Goal: Use online tool/utility: Utilize a website feature to perform a specific function

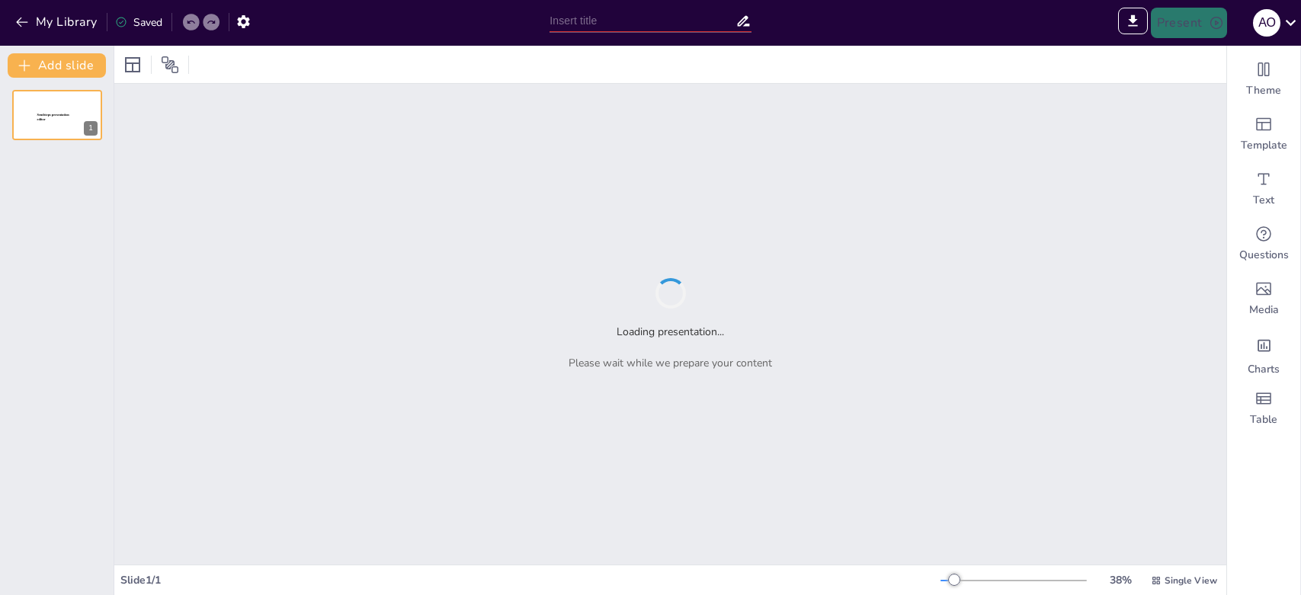
type input "[PERSON_NAME]: Как обойти Землю и не потерять компас!"
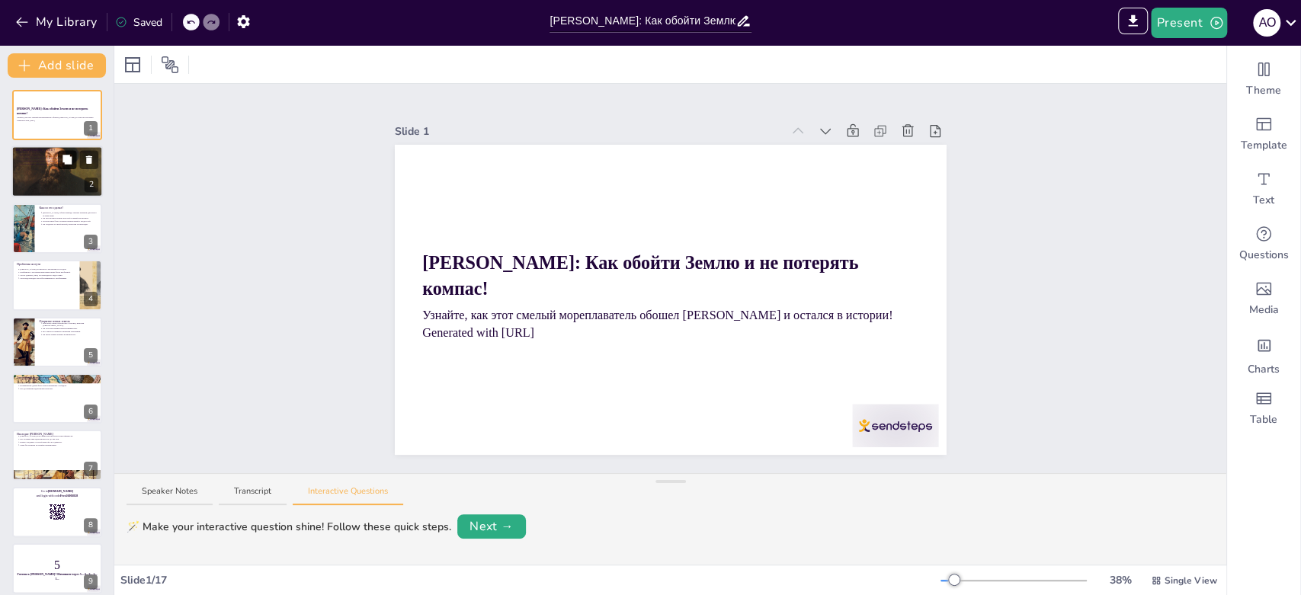
click at [73, 165] on button at bounding box center [67, 160] width 18 height 18
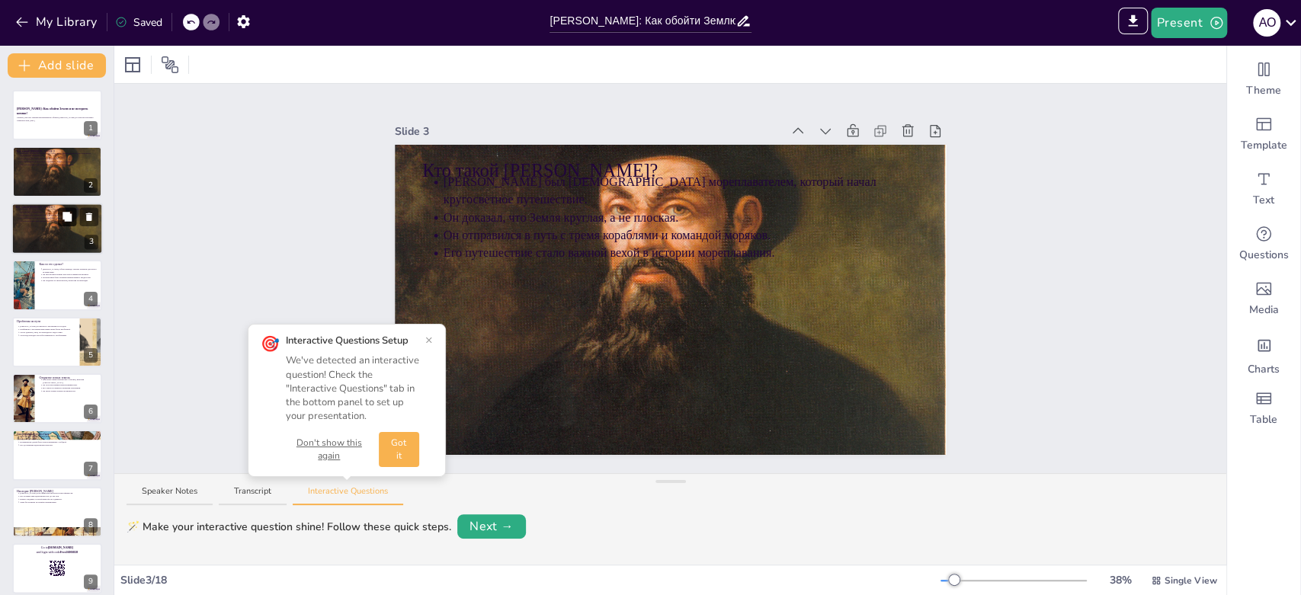
click at [67, 224] on button at bounding box center [67, 216] width 18 height 18
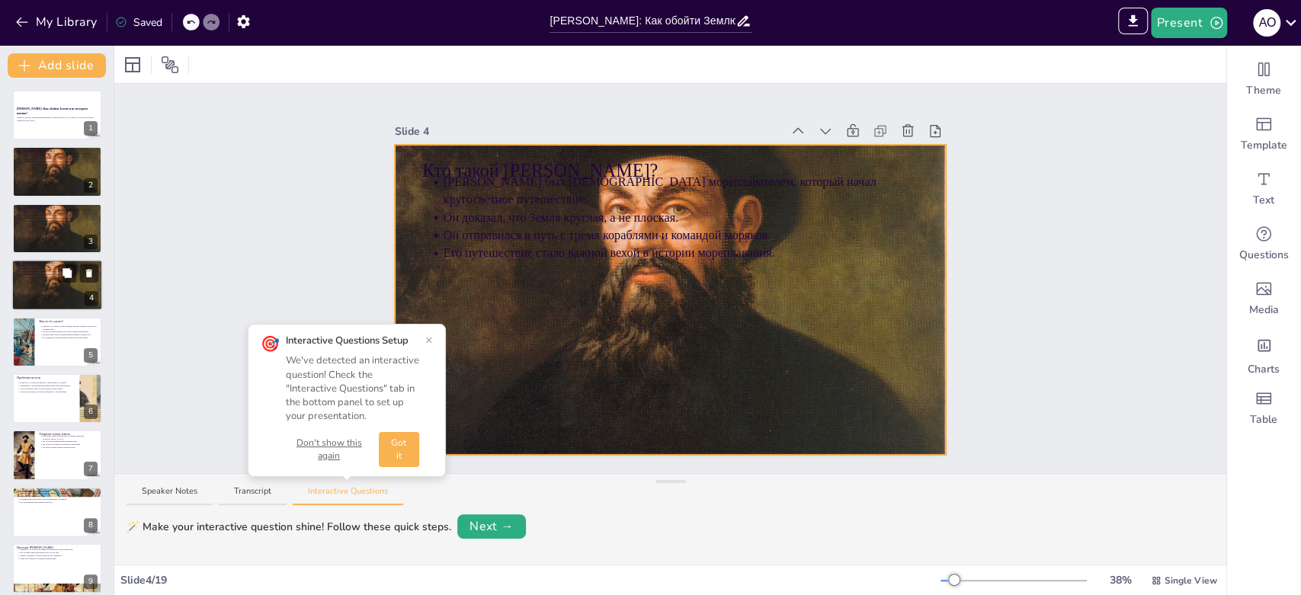
click at [47, 282] on div at bounding box center [56, 285] width 91 height 101
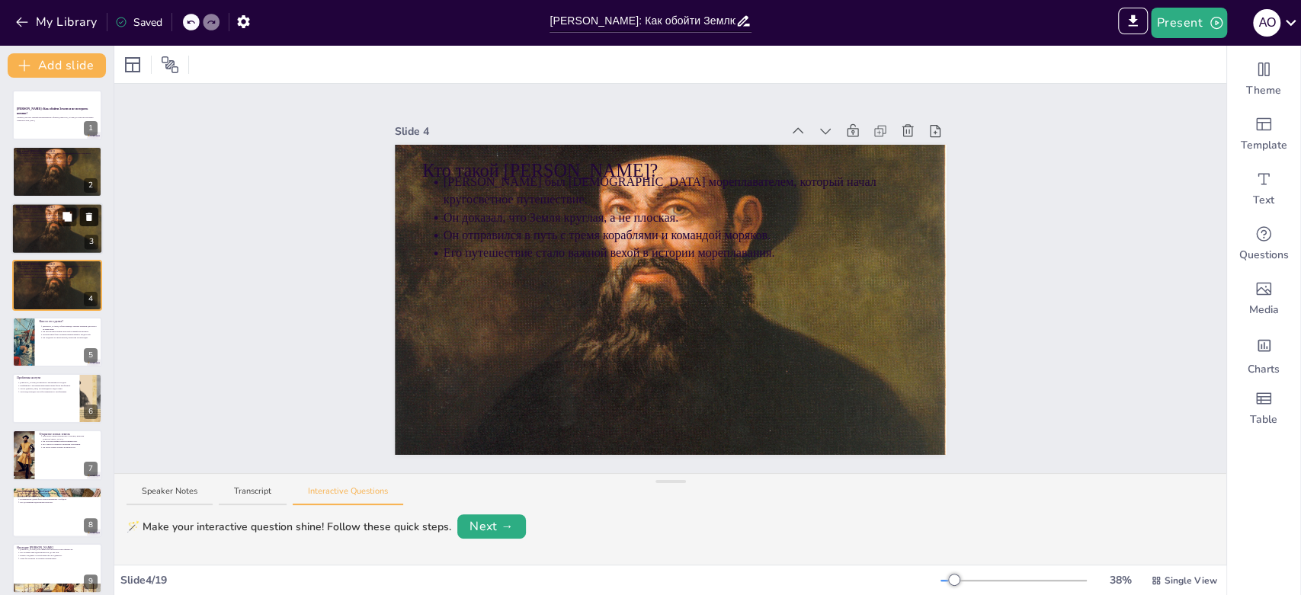
click at [91, 213] on icon at bounding box center [89, 216] width 11 height 11
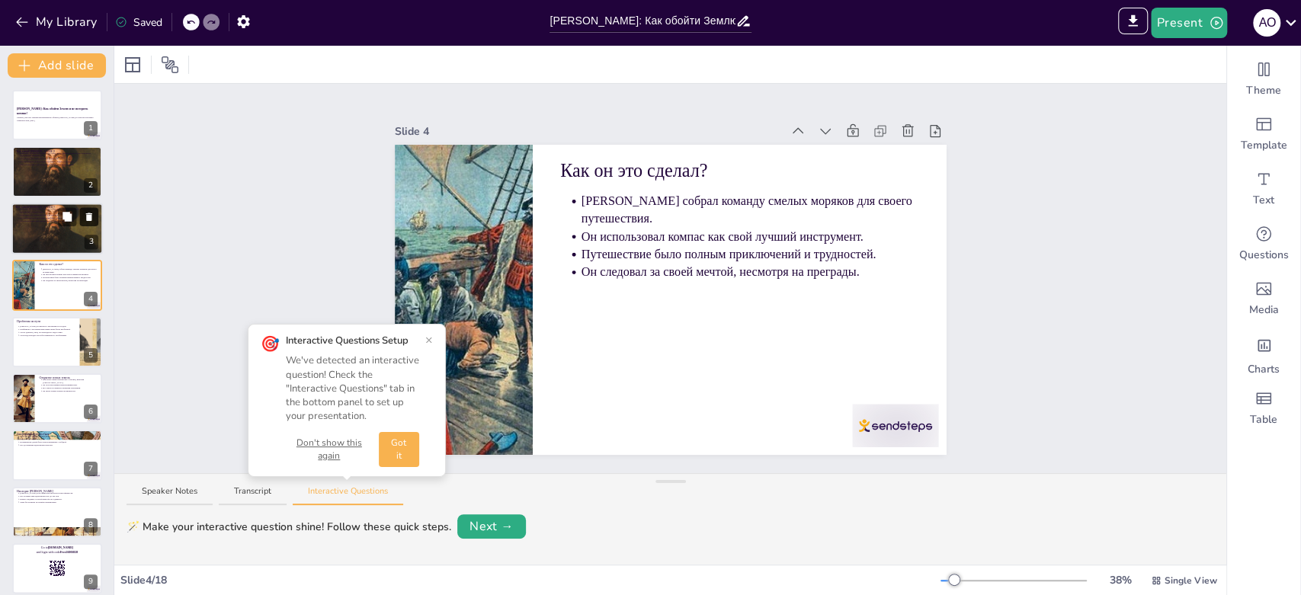
click at [93, 216] on icon at bounding box center [89, 216] width 11 height 11
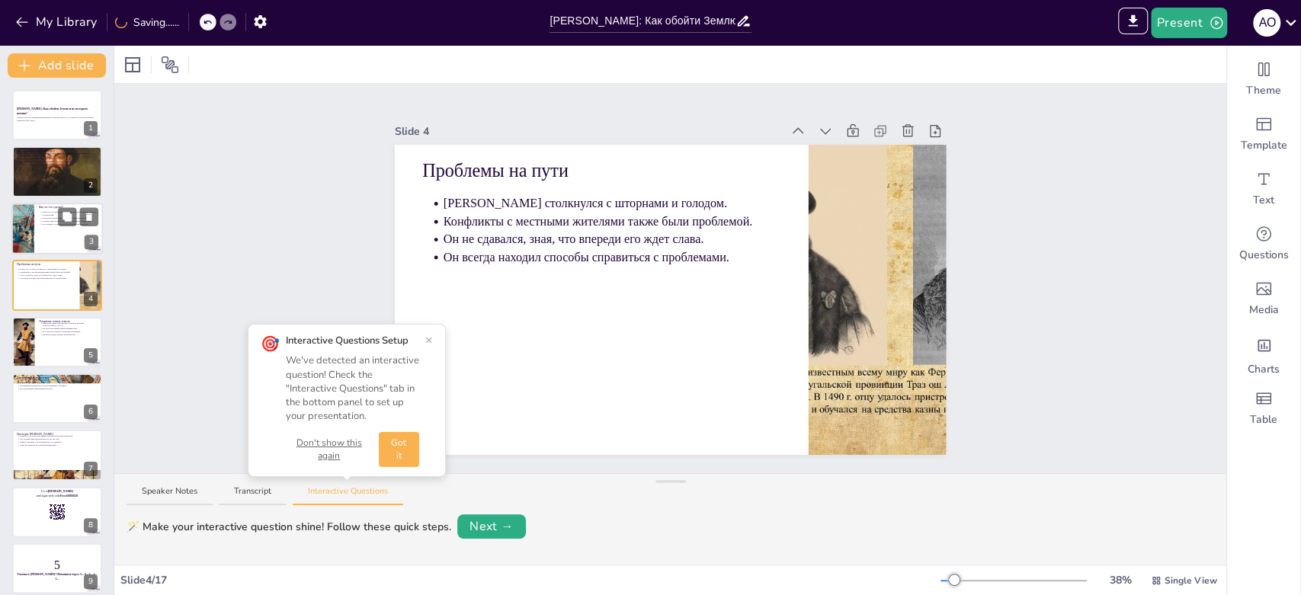
click at [37, 232] on div at bounding box center [56, 229] width 91 height 52
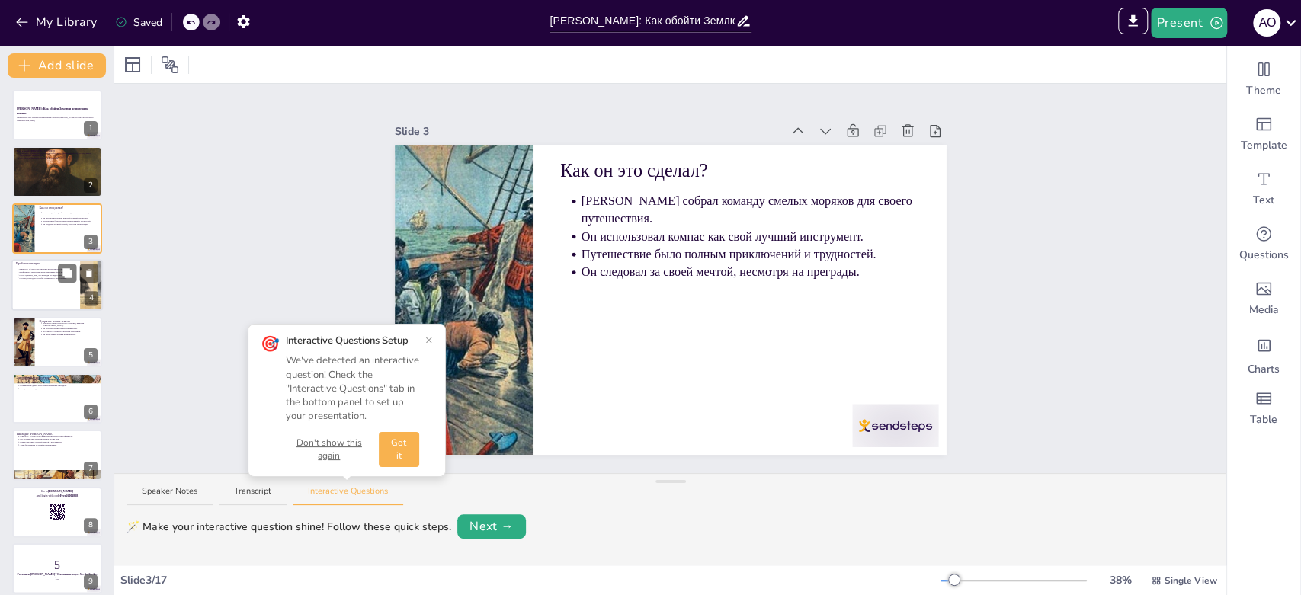
click at [29, 287] on div at bounding box center [56, 285] width 91 height 52
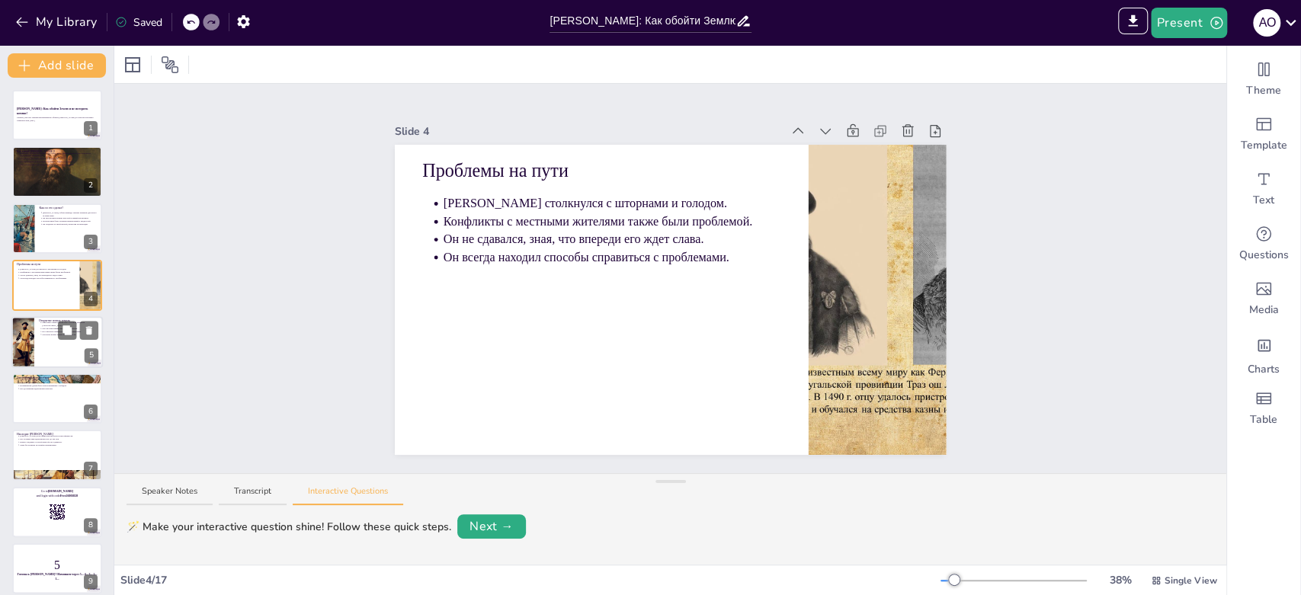
click at [24, 332] on div at bounding box center [23, 342] width 40 height 52
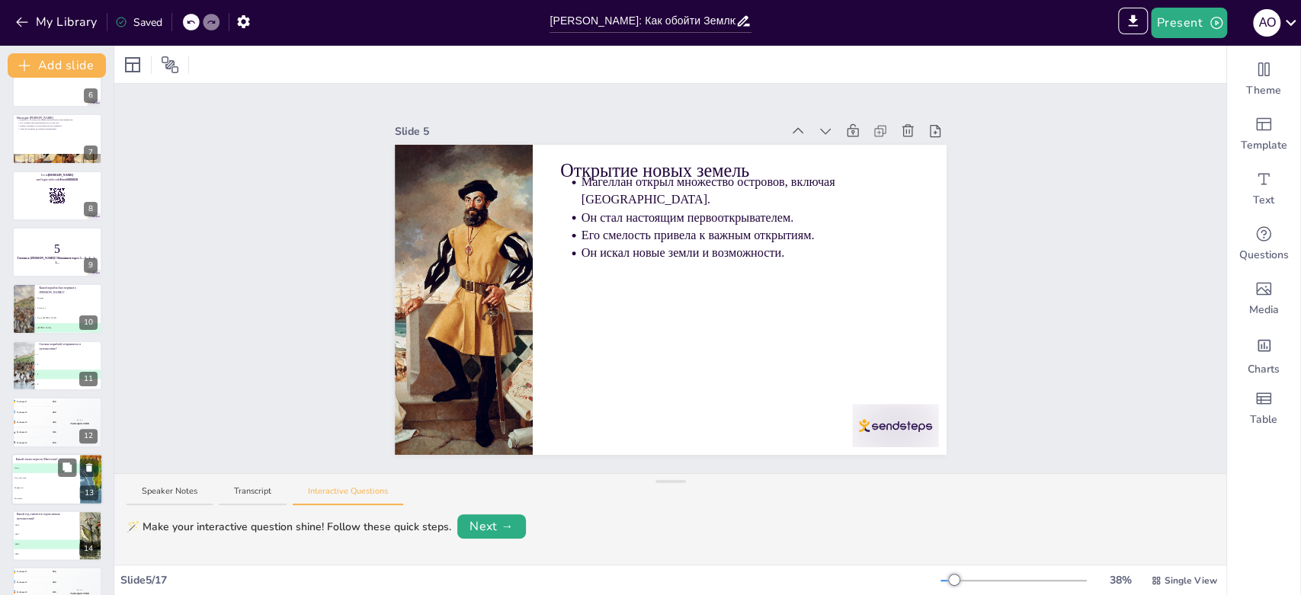
scroll to position [344, 0]
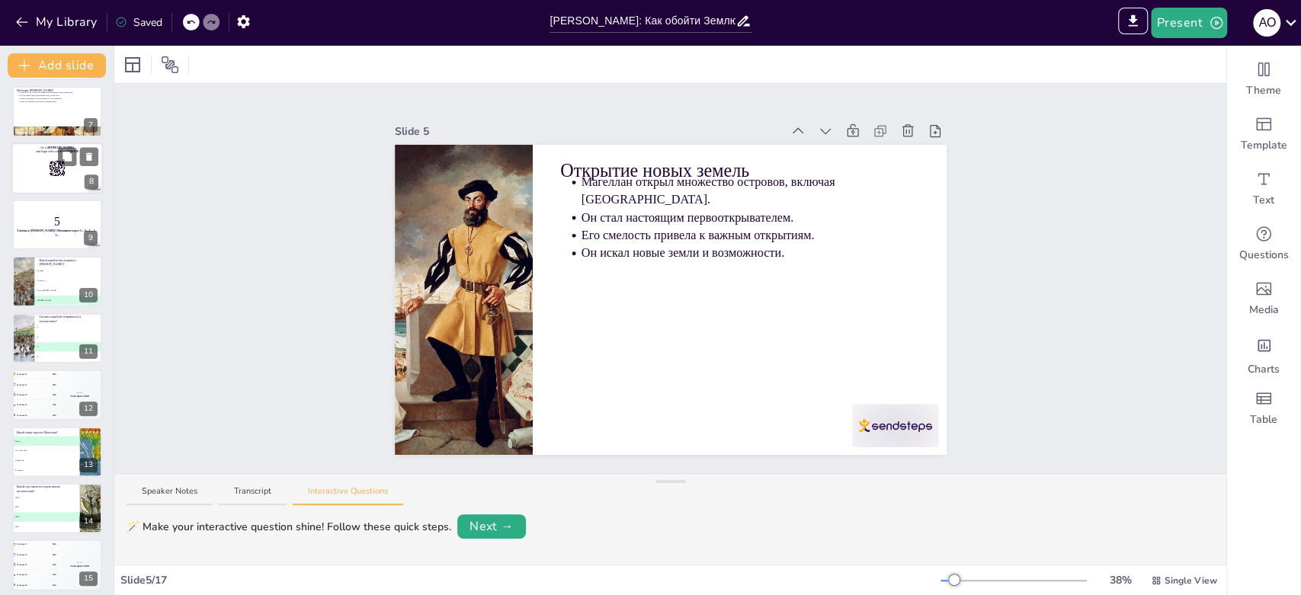
click at [43, 178] on div at bounding box center [56, 169] width 91 height 52
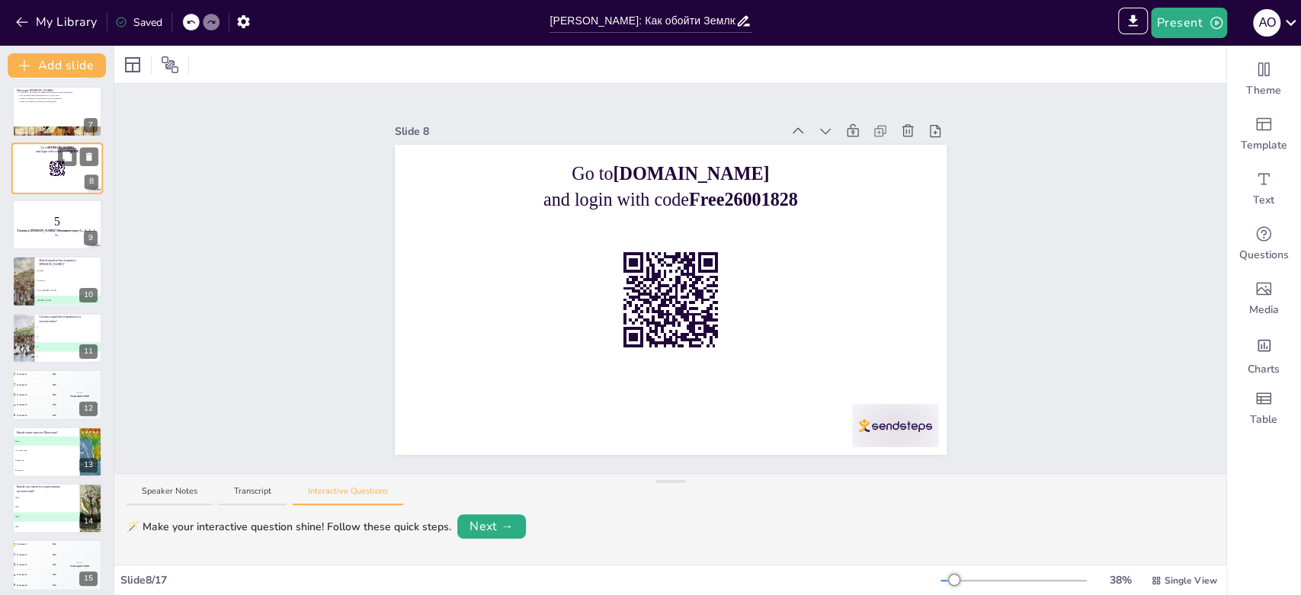
scroll to position [175, 0]
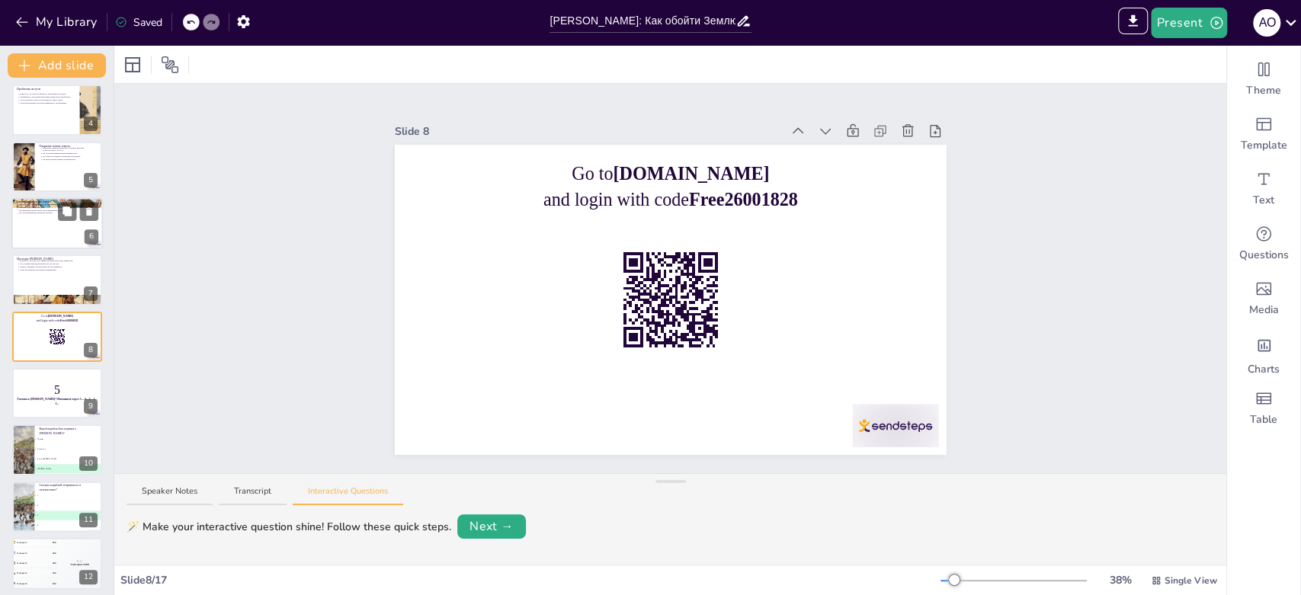
click at [22, 232] on div at bounding box center [56, 223] width 91 height 52
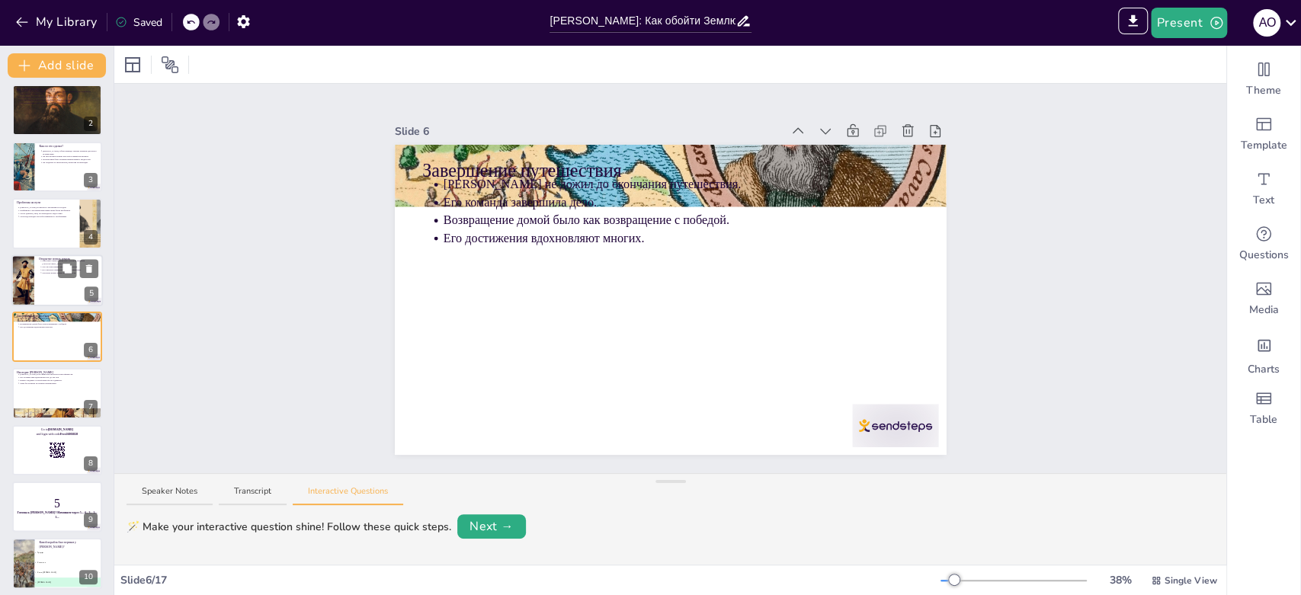
click at [24, 287] on div at bounding box center [23, 281] width 40 height 52
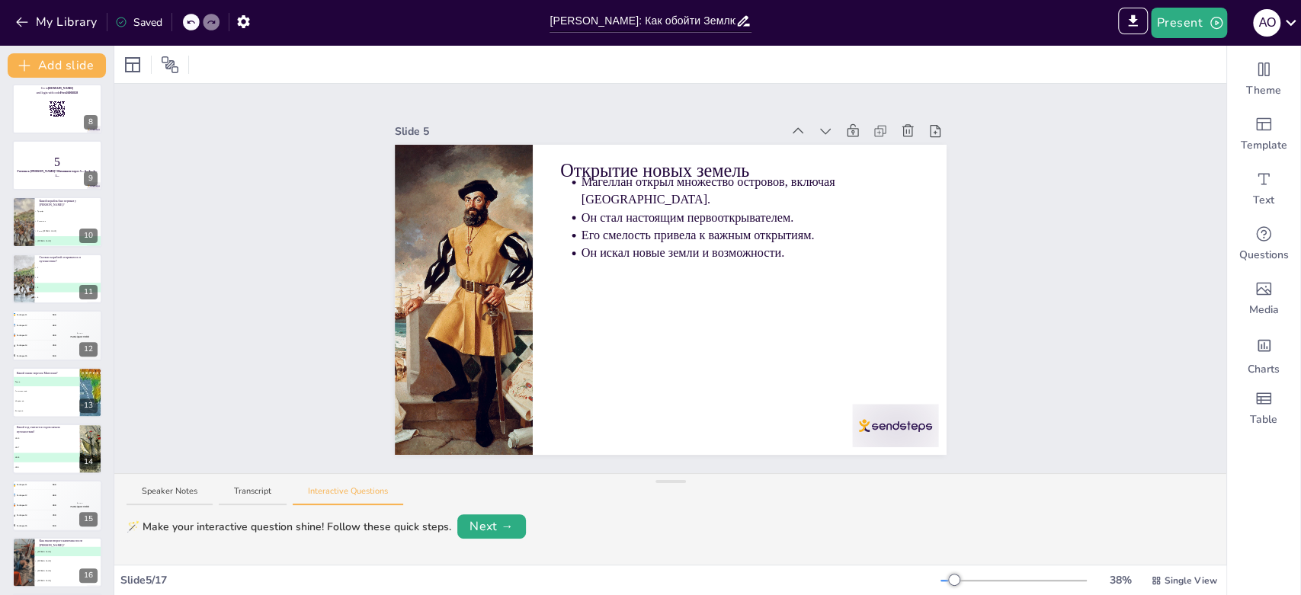
scroll to position [463, 0]
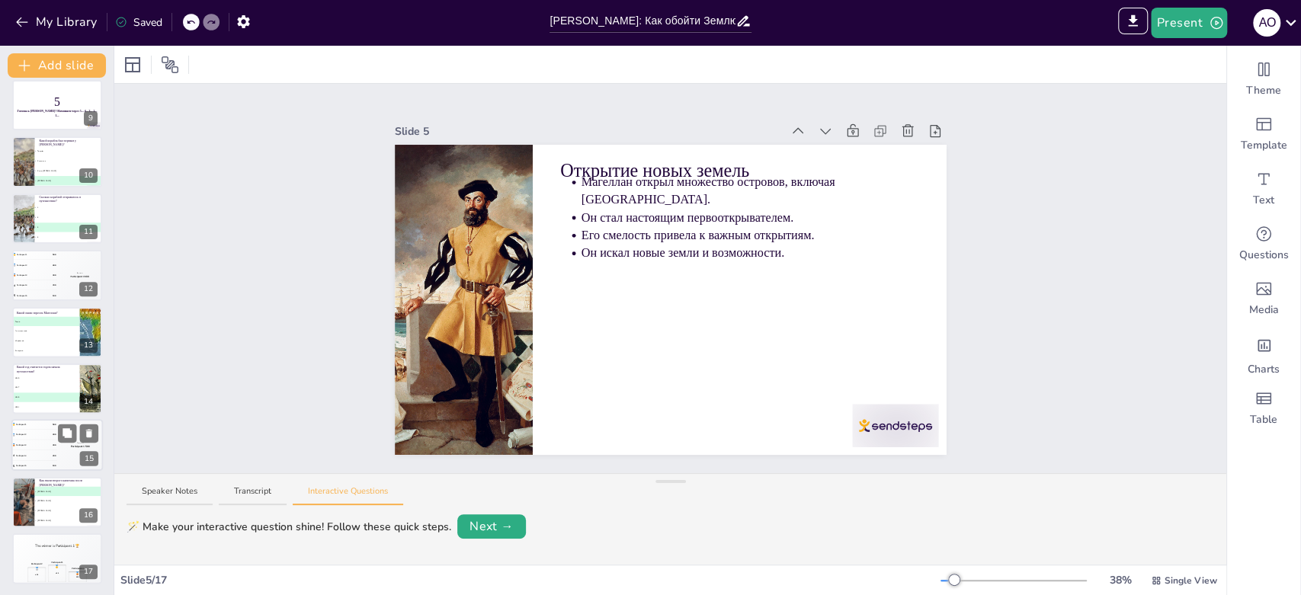
click at [24, 454] on span "Participant 4" at bounding box center [21, 455] width 11 height 3
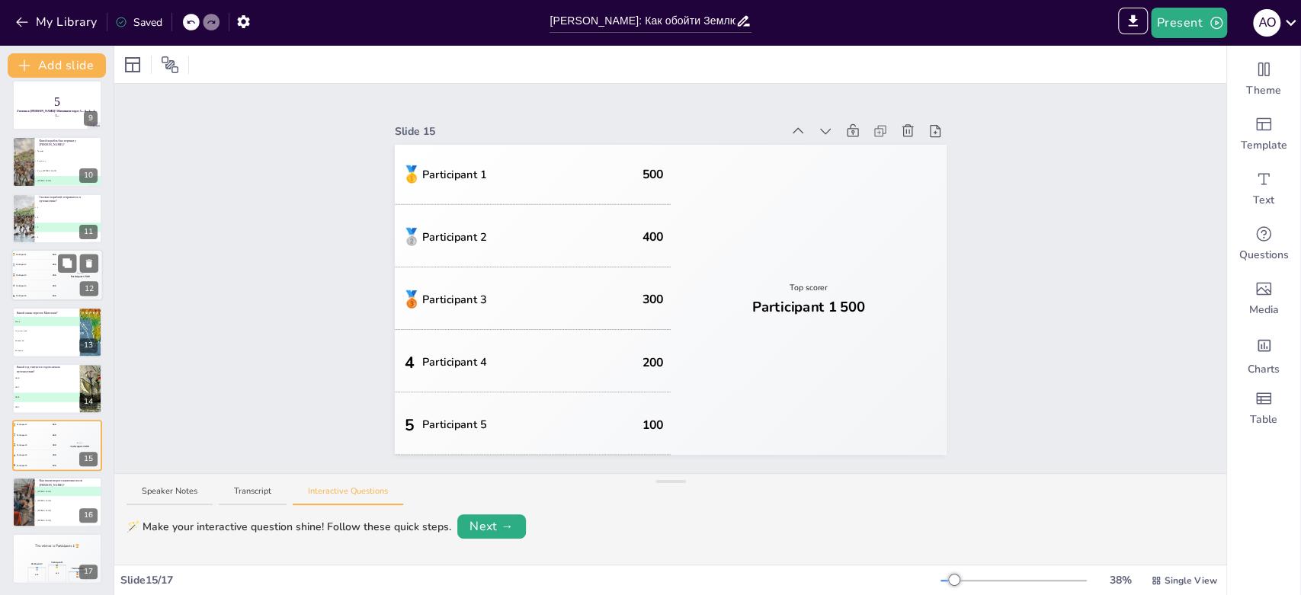
click at [38, 287] on div "4 Participant 4 200" at bounding box center [34, 285] width 46 height 10
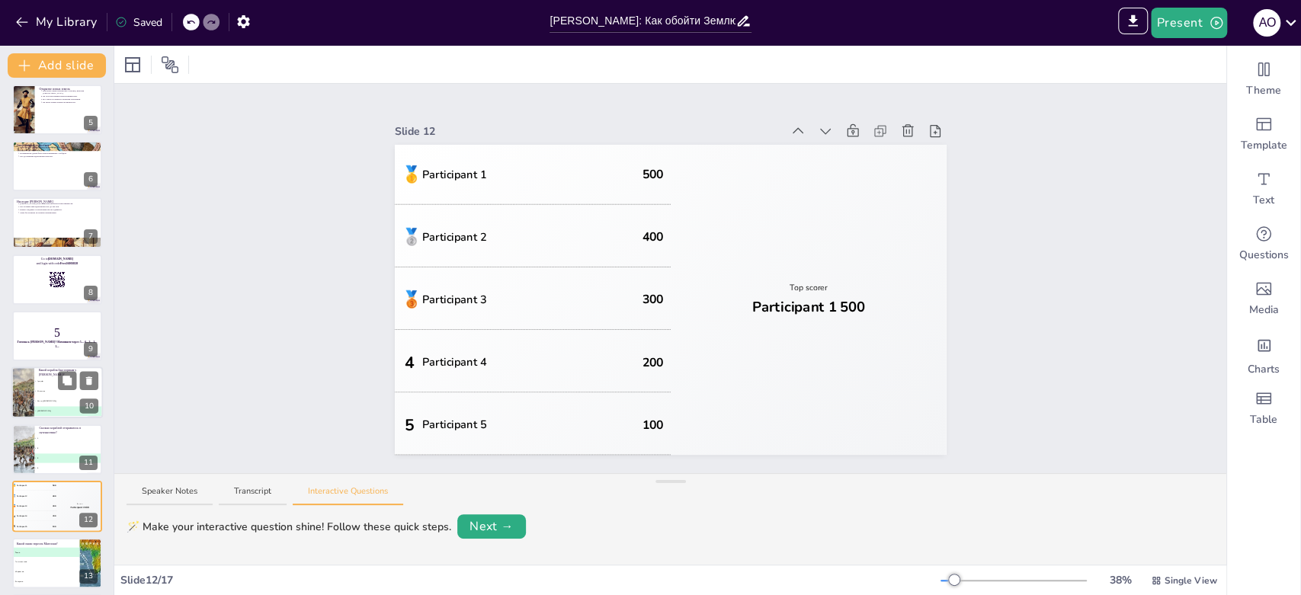
click at [30, 390] on div at bounding box center [23, 393] width 84 height 52
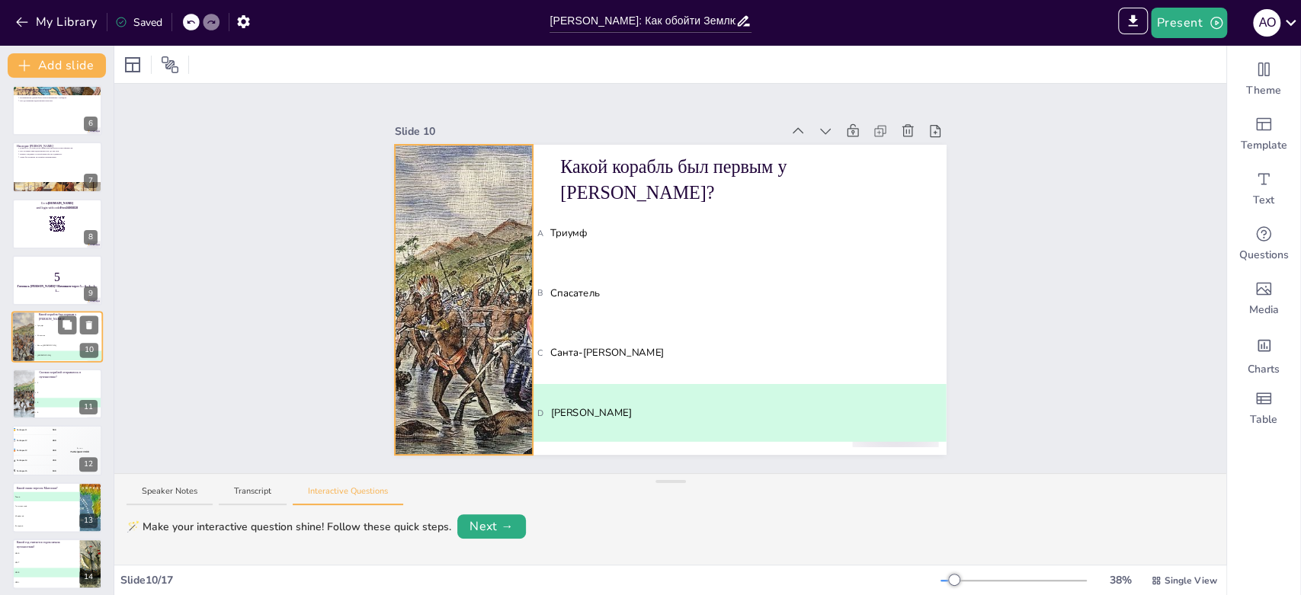
click at [24, 345] on div at bounding box center [23, 338] width 84 height 52
click at [18, 405] on div at bounding box center [23, 394] width 70 height 52
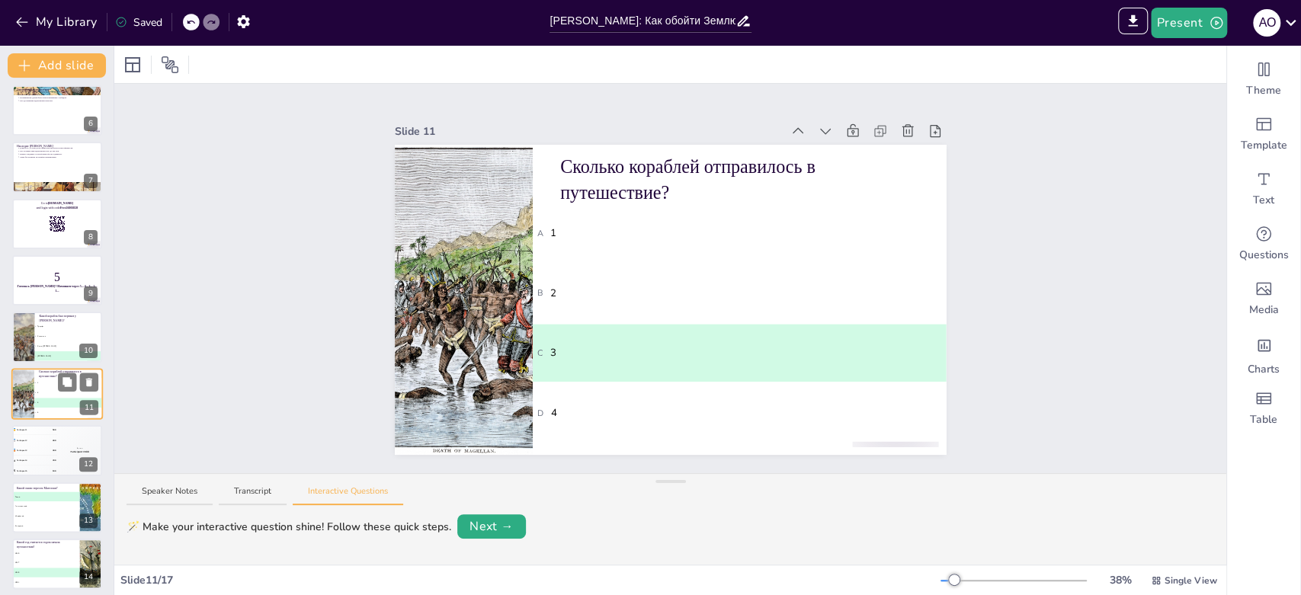
scroll to position [345, 0]
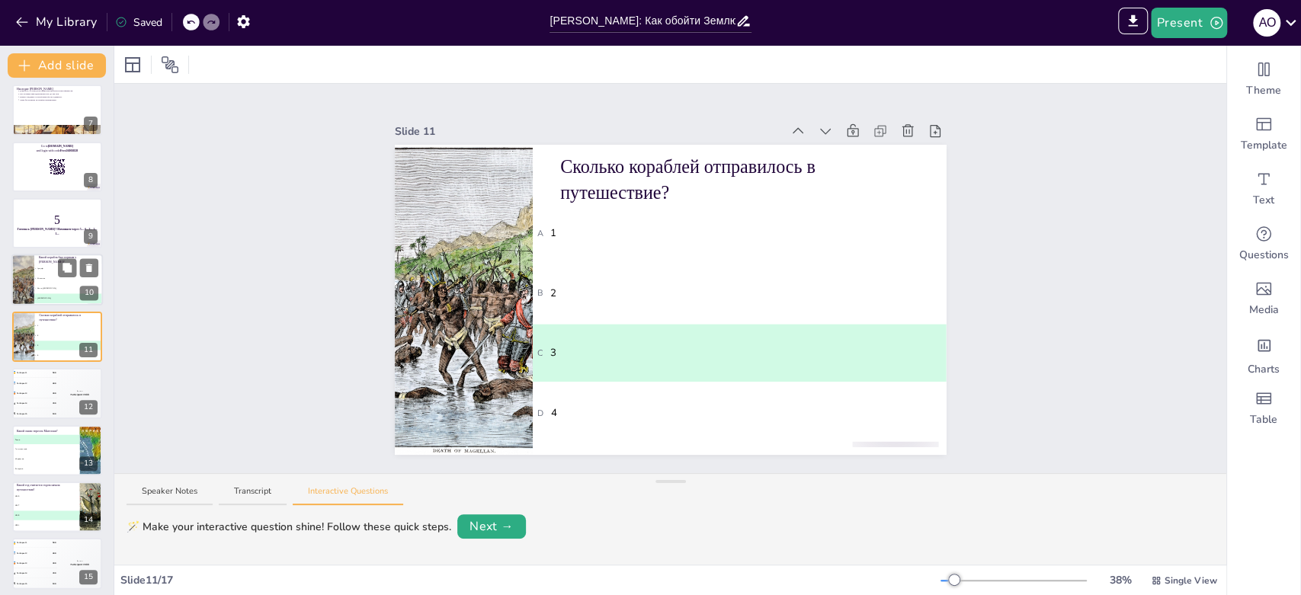
click at [21, 267] on div at bounding box center [23, 281] width 84 height 52
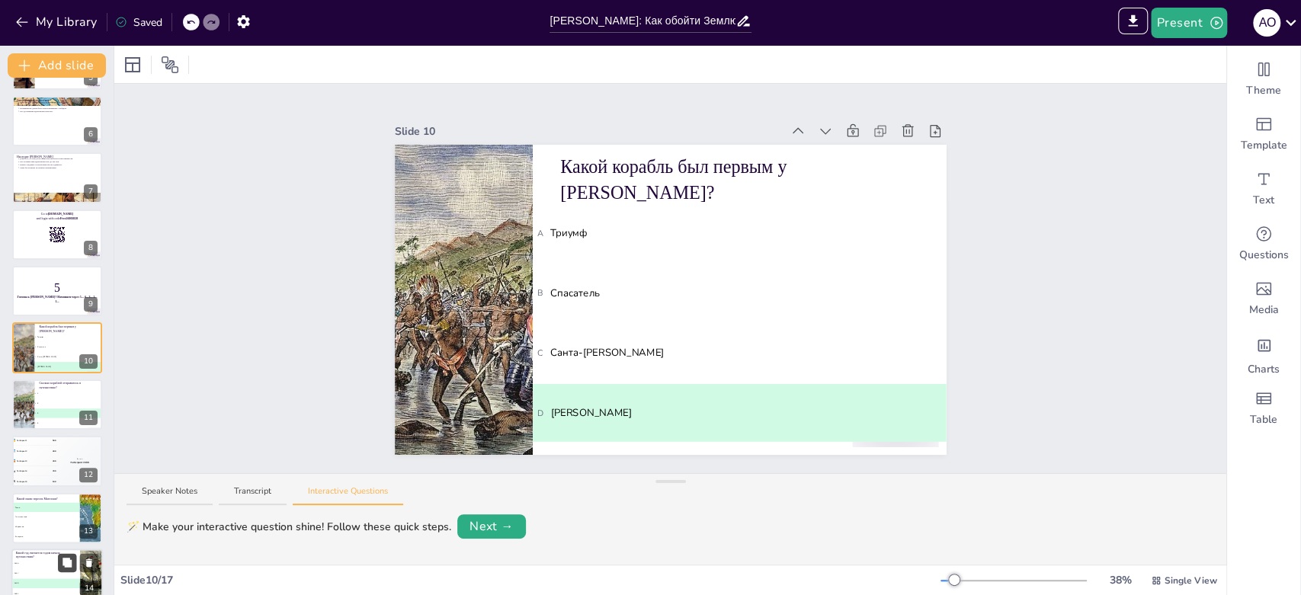
scroll to position [288, 0]
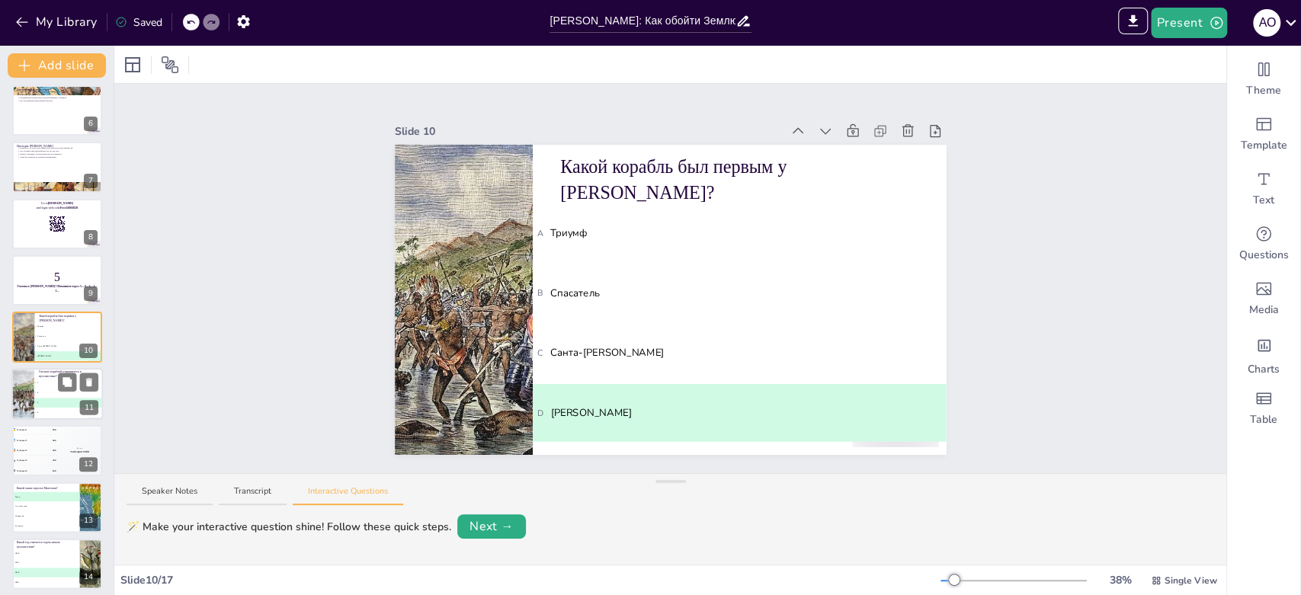
click at [30, 402] on div at bounding box center [23, 394] width 70 height 52
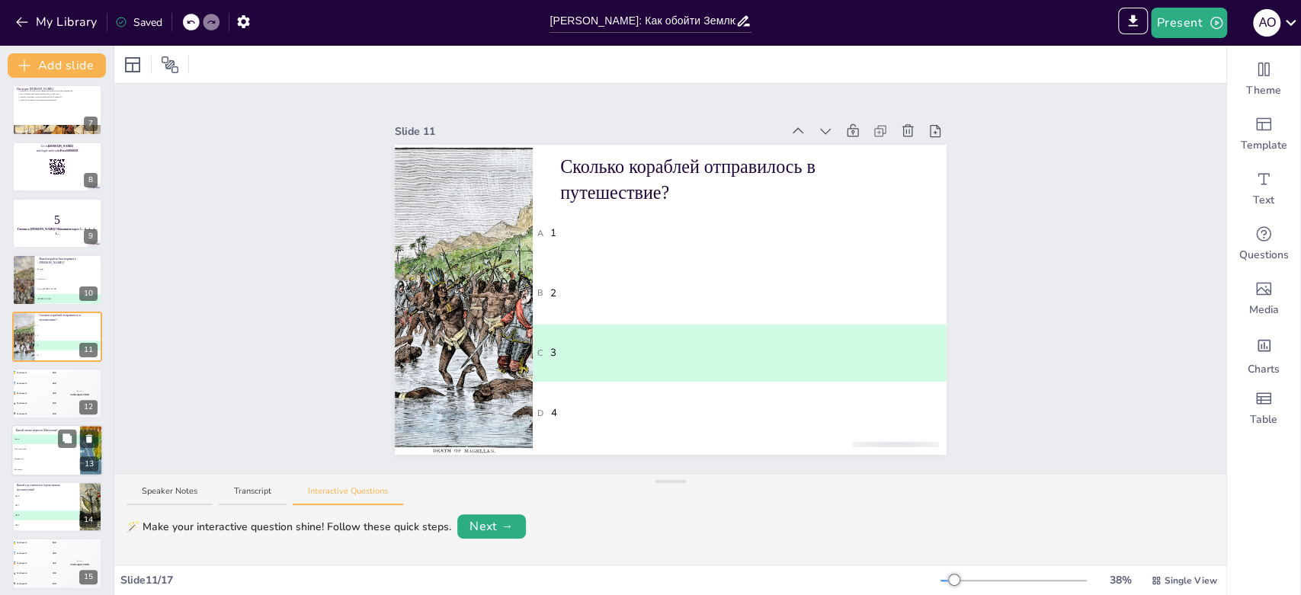
scroll to position [430, 0]
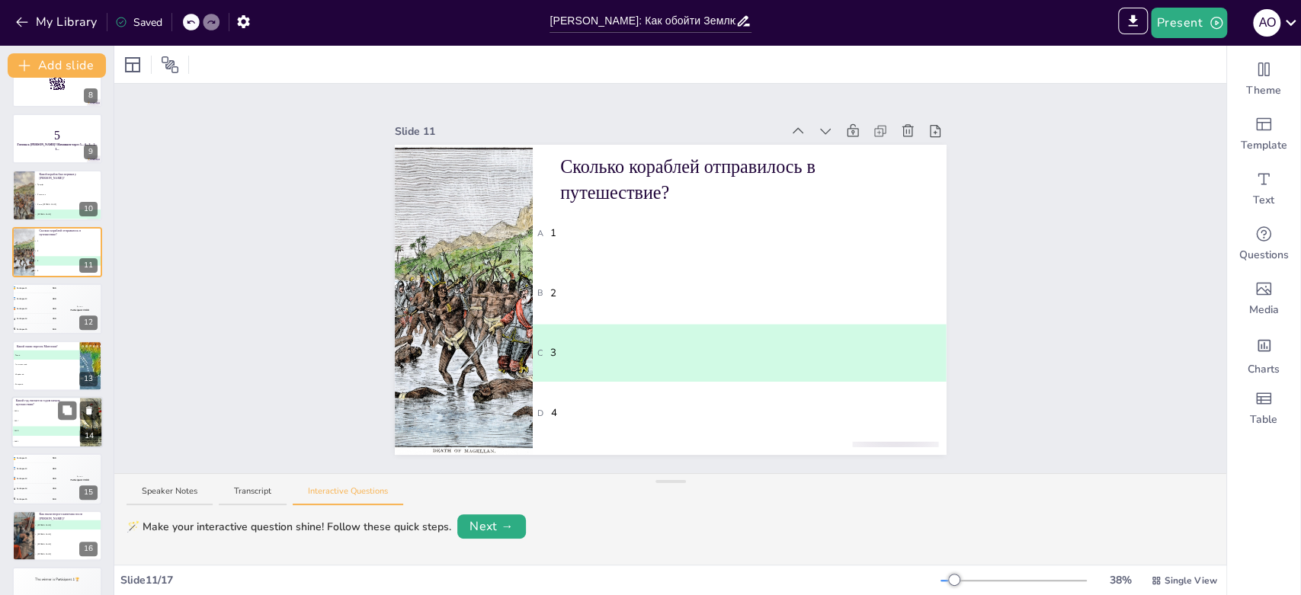
click at [24, 373] on span "C Индийский" at bounding box center [46, 374] width 66 height 2
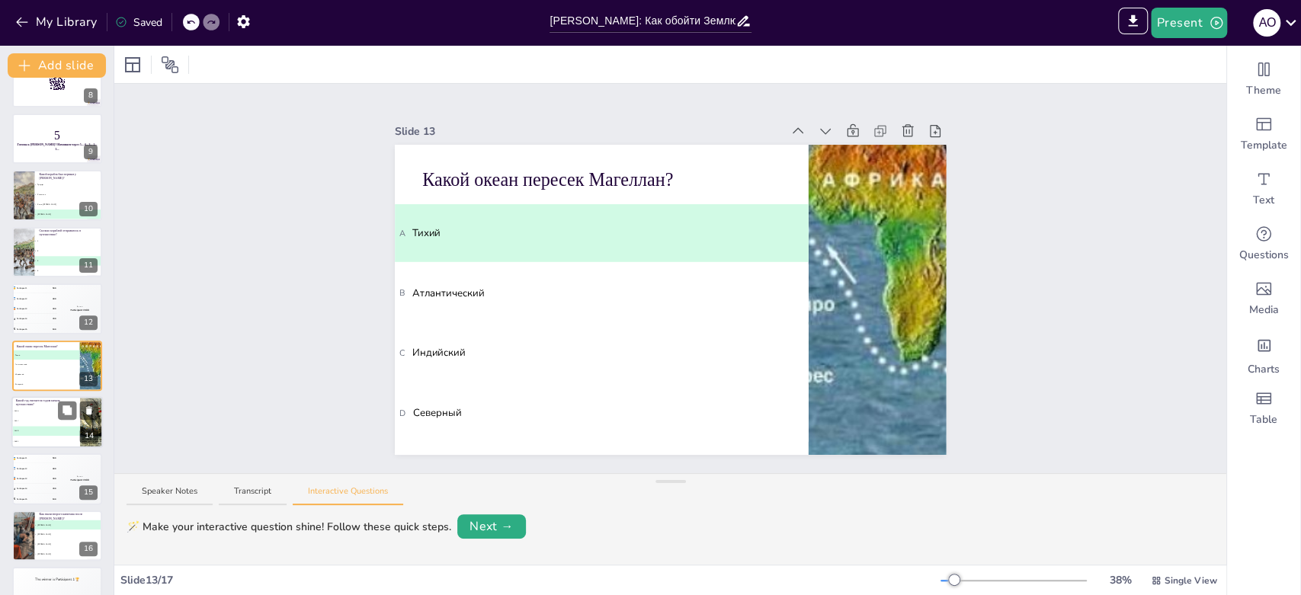
scroll to position [458, 0]
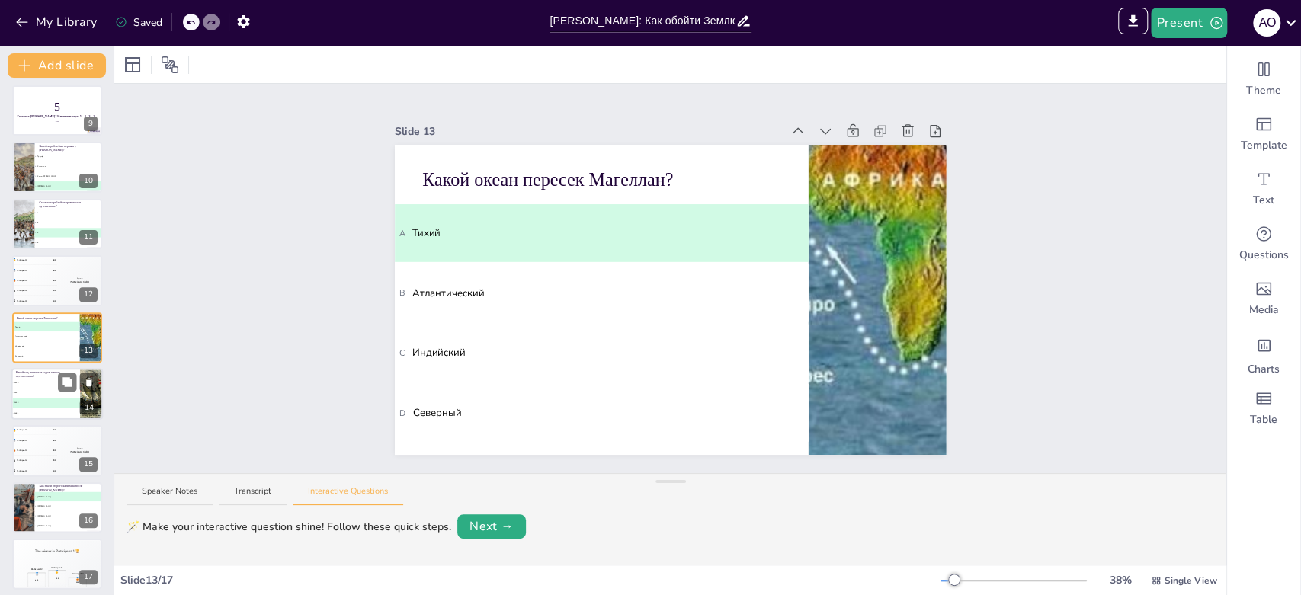
click at [23, 402] on span "C 1519" at bounding box center [45, 403] width 67 height 2
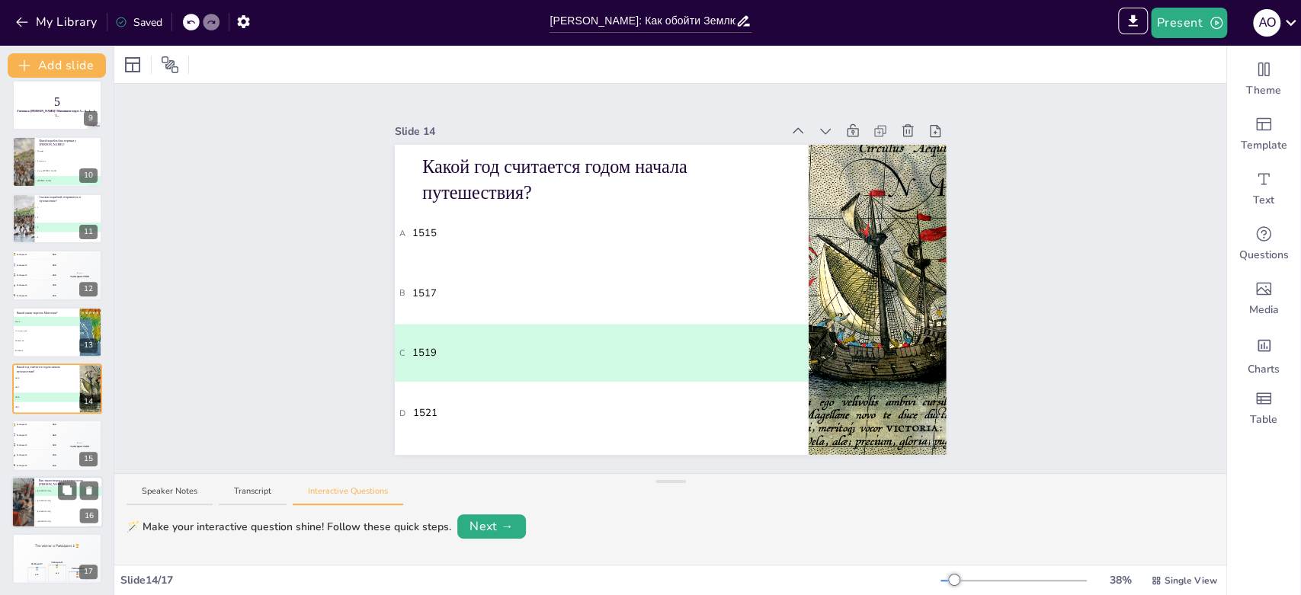
click at [23, 514] on div at bounding box center [22, 502] width 86 height 52
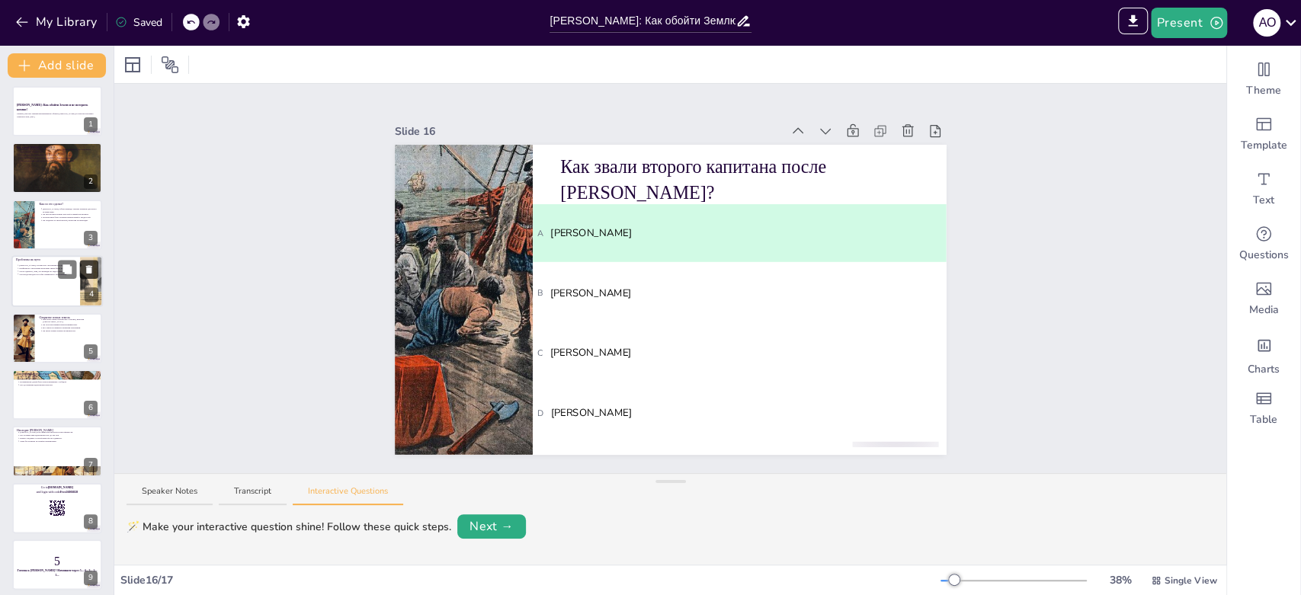
scroll to position [0, 0]
